Goal: Find specific page/section: Find specific page/section

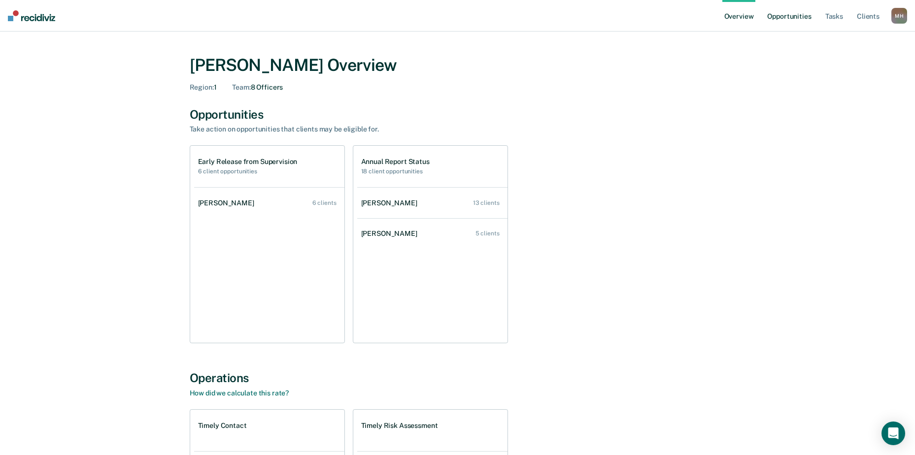
click at [797, 15] on link "Opportunities" at bounding box center [789, 16] width 48 height 32
